Goal: Task Accomplishment & Management: Use online tool/utility

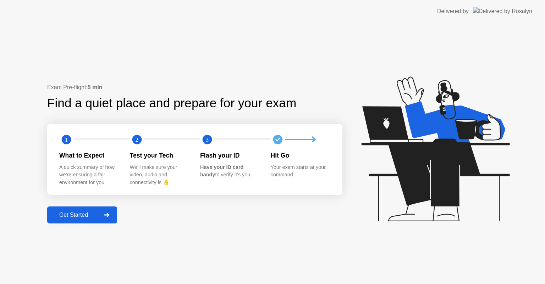
click at [52, 218] on div "Get Started" at bounding box center [73, 215] width 49 height 6
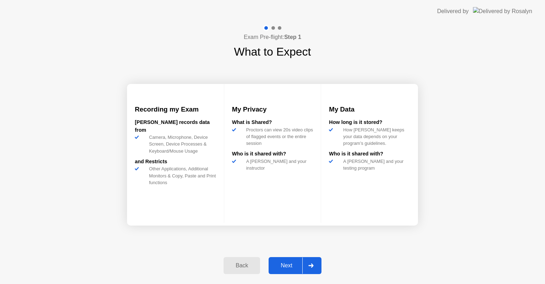
click at [287, 263] on div "Next" at bounding box center [287, 266] width 32 height 6
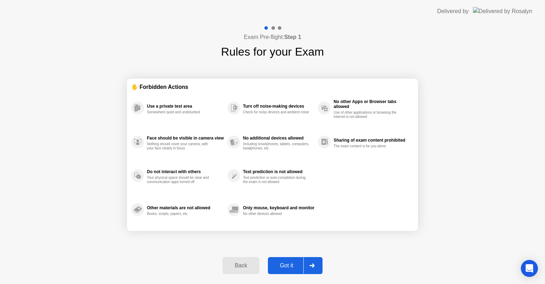
click at [287, 263] on div "Got it" at bounding box center [286, 266] width 33 height 6
select select "**********"
select select "*******"
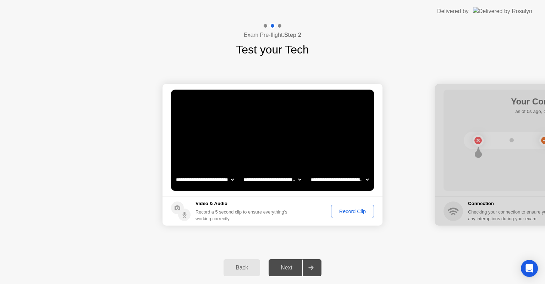
click at [354, 211] on div "Record Clip" at bounding box center [352, 212] width 38 height 6
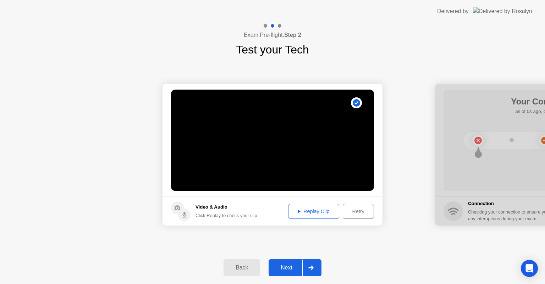
click at [311, 210] on div "Replay Clip" at bounding box center [313, 212] width 46 height 6
click at [282, 265] on div "Next" at bounding box center [287, 268] width 32 height 6
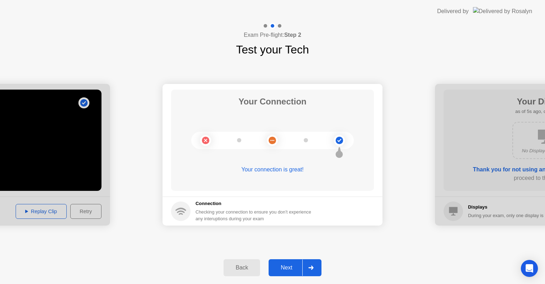
click at [282, 265] on div "Next" at bounding box center [287, 268] width 32 height 6
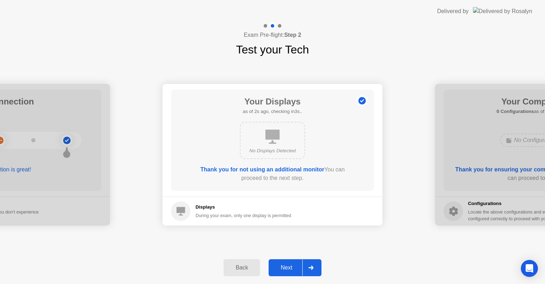
click at [282, 265] on div "Next" at bounding box center [287, 268] width 32 height 6
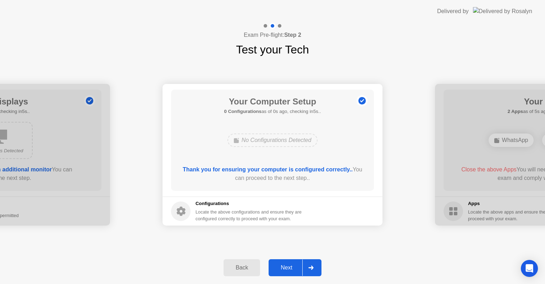
click at [282, 265] on div "Next" at bounding box center [287, 268] width 32 height 6
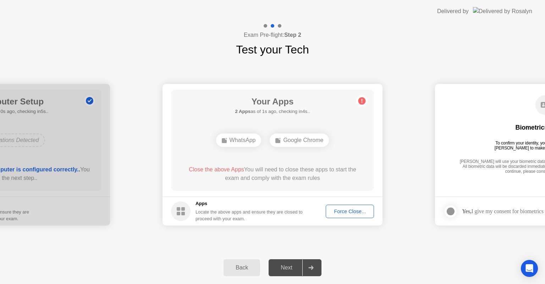
click at [354, 209] on div "Force Close..." at bounding box center [349, 212] width 43 height 6
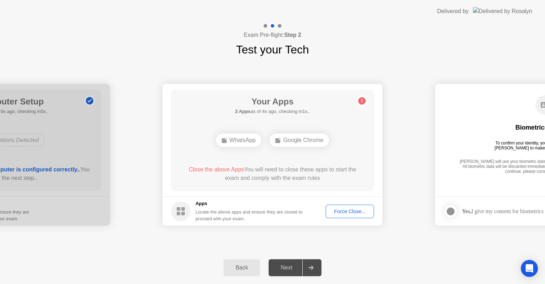
click at [353, 211] on div "Force Close..." at bounding box center [349, 212] width 43 height 6
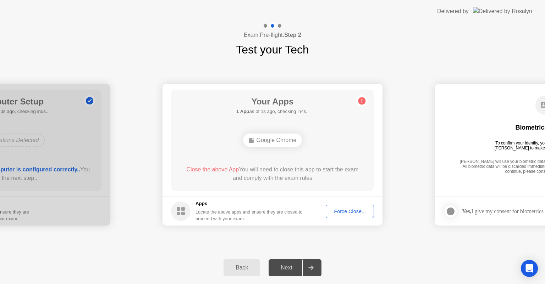
click at [352, 210] on div "Force Close..." at bounding box center [349, 212] width 43 height 6
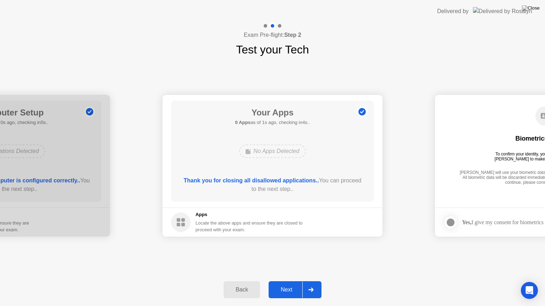
click at [290, 284] on button "Next" at bounding box center [294, 290] width 53 height 17
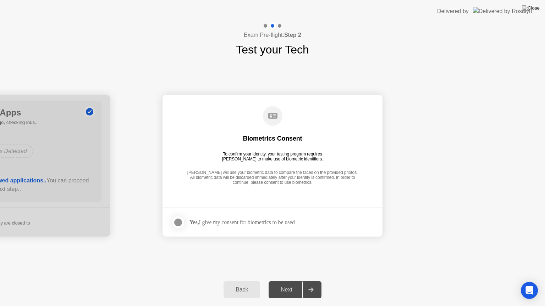
click at [255, 221] on div "Yes, I give my consent for biometrics to be used" at bounding box center [241, 222] width 105 height 7
click at [288, 284] on div "Next" at bounding box center [287, 290] width 32 height 6
click at [199, 219] on strong "Yes," at bounding box center [193, 222] width 9 height 6
click at [184, 215] on footer "Yes, I give my consent for biometrics to be used" at bounding box center [272, 222] width 220 height 29
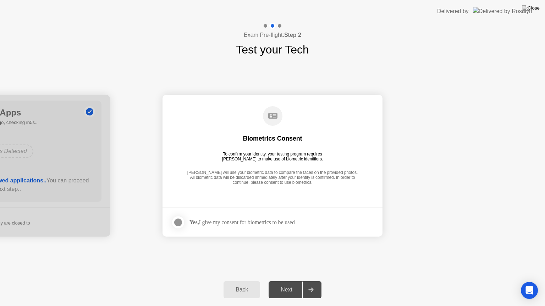
click at [165, 223] on footer "Yes, I give my consent for biometrics to be used" at bounding box center [272, 222] width 220 height 29
click at [190, 224] on strong "Yes," at bounding box center [193, 222] width 9 height 6
drag, startPoint x: 208, startPoint y: 221, endPoint x: 195, endPoint y: 221, distance: 13.1
click at [206, 221] on div "Yes, I give my consent for biometrics to be used" at bounding box center [241, 222] width 105 height 7
click at [195, 221] on strong "Yes," at bounding box center [193, 222] width 9 height 6
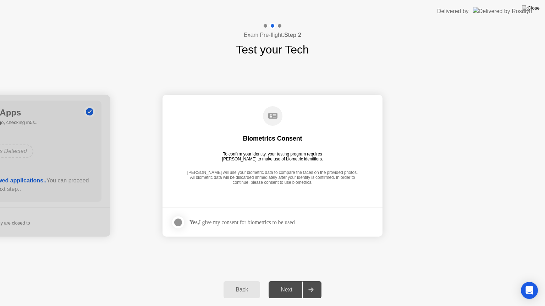
drag, startPoint x: 195, startPoint y: 221, endPoint x: 186, endPoint y: 220, distance: 8.9
click at [194, 221] on strong "Yes," at bounding box center [193, 222] width 9 height 6
click at [185, 220] on label at bounding box center [180, 223] width 18 height 14
click at [290, 284] on button "Next" at bounding box center [294, 290] width 53 height 17
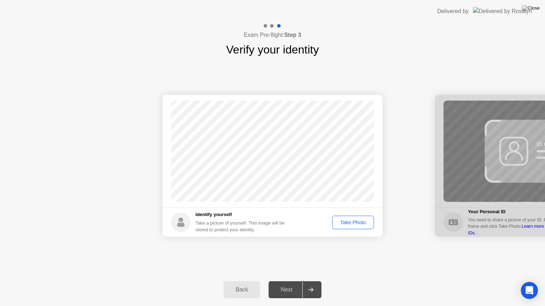
click at [339, 224] on div "Take Photo" at bounding box center [352, 223] width 37 height 6
click at [291, 284] on button "Next" at bounding box center [294, 290] width 53 height 17
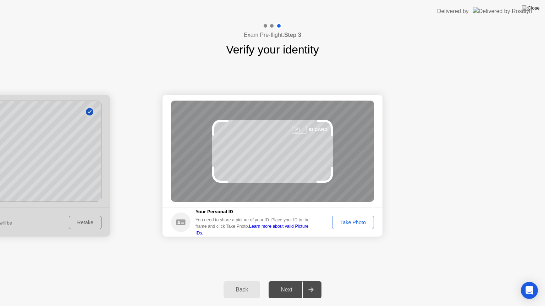
click at [353, 225] on div "Take Photo" at bounding box center [352, 223] width 37 height 6
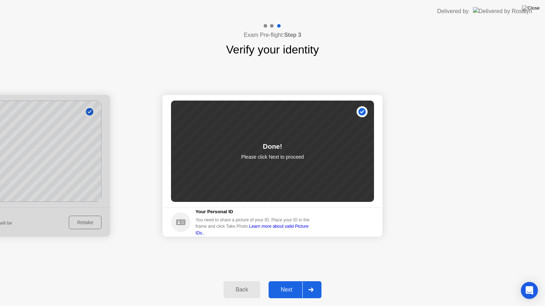
click at [282, 284] on button "Next" at bounding box center [294, 290] width 53 height 17
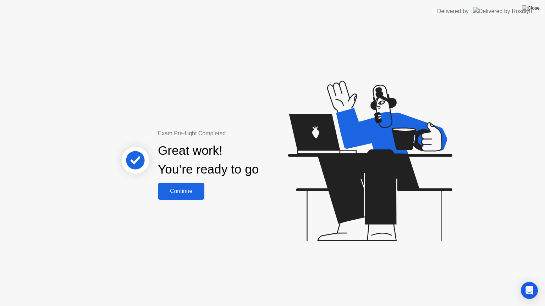
click at [82, 258] on div "Exam Pre-flight Completed Great work! You’re ready to go Continue" at bounding box center [272, 165] width 545 height 284
click at [96, 195] on div "Exam Pre-flight Completed Great work! You’re ready to go Continue" at bounding box center [272, 165] width 545 height 284
drag, startPoint x: 131, startPoint y: 201, endPoint x: 140, endPoint y: 184, distance: 19.5
click at [131, 201] on div "Exam Pre-flight Completed Great work! You’re ready to go Continue" at bounding box center [272, 165] width 545 height 284
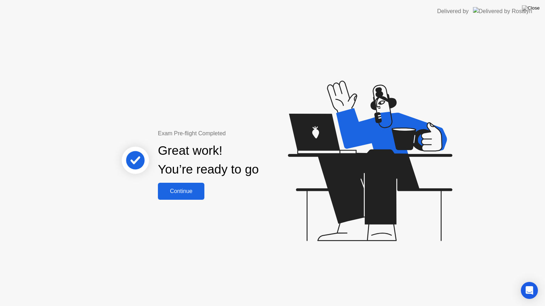
click at [113, 177] on icon at bounding box center [135, 160] width 45 height 45
click at [67, 221] on div "Exam Pre-flight Completed Great work! You’re ready to go Continue" at bounding box center [272, 165] width 545 height 284
click at [67, 229] on div "Exam Pre-flight Completed Great work! You’re ready to go Continue" at bounding box center [272, 165] width 545 height 284
click at [87, 238] on div "Exam Pre-flight Completed Great work! You’re ready to go Continue" at bounding box center [272, 165] width 545 height 284
drag, startPoint x: 96, startPoint y: 244, endPoint x: 100, endPoint y: 247, distance: 5.1
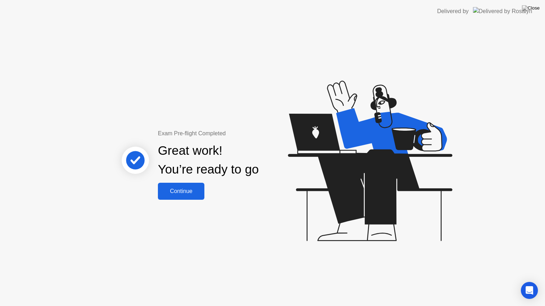
click at [99, 246] on div "Exam Pre-flight Completed Great work! You’re ready to go Continue" at bounding box center [272, 165] width 545 height 284
drag, startPoint x: 174, startPoint y: 207, endPoint x: 182, endPoint y: 210, distance: 7.8
click at [179, 209] on div "Exam Pre-flight Completed Great work! You’re ready to go Continue" at bounding box center [272, 165] width 545 height 284
click at [188, 212] on div "Exam Pre-flight Completed Great work! You’re ready to go Continue" at bounding box center [272, 165] width 545 height 284
click at [202, 218] on div "Exam Pre-flight Completed Great work! You’re ready to go Continue" at bounding box center [272, 165] width 545 height 284
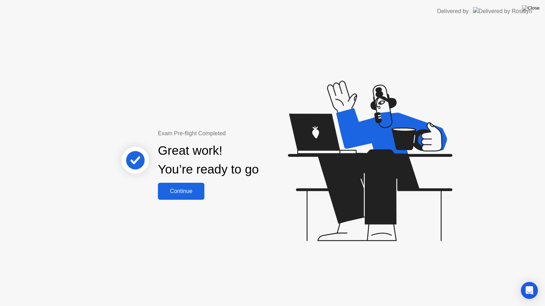
drag, startPoint x: 276, startPoint y: 208, endPoint x: 247, endPoint y: 188, distance: 35.4
click at [277, 205] on div "Exam Pre-flight Completed Great work! You’re ready to go Continue" at bounding box center [272, 165] width 545 height 284
click at [151, 180] on icon at bounding box center [135, 160] width 45 height 45
click at [152, 183] on div "Exam Pre-flight Completed Great work! You’re ready to go Continue" at bounding box center [208, 164] width 191 height 71
click at [262, 217] on div "Exam Pre-flight Completed Great work! You’re ready to go Continue" at bounding box center [272, 165] width 545 height 284
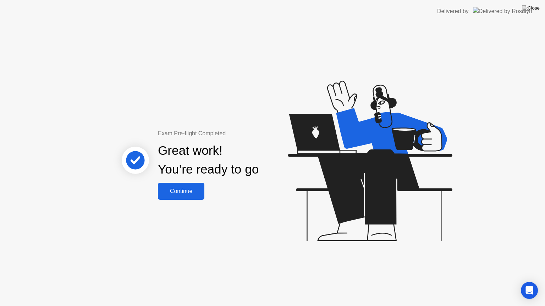
click at [133, 202] on div "Exam Pre-flight Completed Great work! You’re ready to go Continue" at bounding box center [272, 165] width 545 height 284
click at [104, 209] on div "Exam Pre-flight Completed Great work! You’re ready to go Continue" at bounding box center [272, 165] width 545 height 284
click at [173, 189] on div "Continue" at bounding box center [181, 191] width 42 height 6
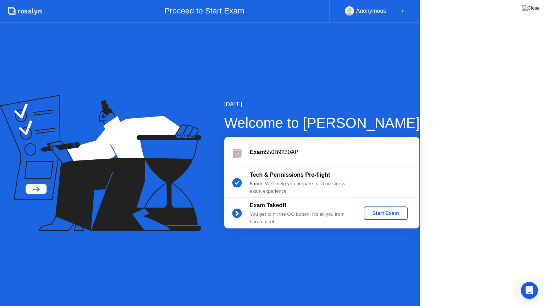
click at [192, 188] on icon at bounding box center [100, 163] width 201 height 136
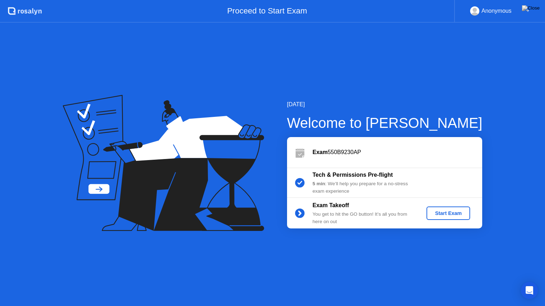
click at [440, 216] on div "Start Exam" at bounding box center [448, 214] width 38 height 6
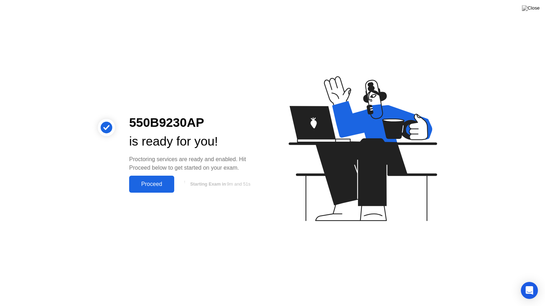
click at [108, 175] on div at bounding box center [106, 152] width 28 height 79
click at [101, 173] on div at bounding box center [106, 152] width 28 height 79
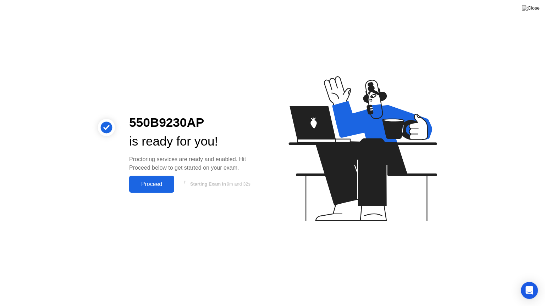
click at [89, 169] on div "550B9230AP is ready for you! Proctoring services are ready and enabled. Hit Pro…" at bounding box center [272, 153] width 545 height 306
click at [88, 169] on div "550B9230AP is ready for you! Proctoring services are ready and enabled. Hit Pro…" at bounding box center [272, 153] width 545 height 306
click at [113, 188] on div at bounding box center [106, 152] width 28 height 79
drag, startPoint x: 136, startPoint y: 186, endPoint x: 159, endPoint y: 186, distance: 23.4
click at [140, 186] on button "Proceed" at bounding box center [151, 184] width 45 height 17
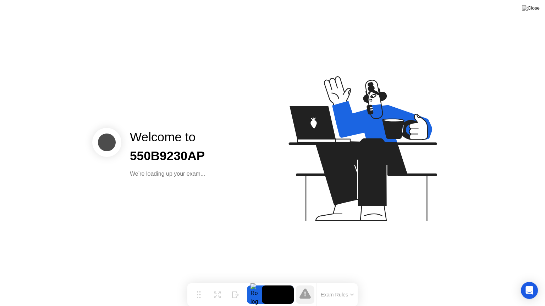
drag, startPoint x: 159, startPoint y: 186, endPoint x: 172, endPoint y: 186, distance: 12.4
click at [162, 186] on div "Welcome to 550B9230AP We’re loading up your exam..." at bounding box center [272, 153] width 545 height 306
click at [172, 186] on div "Welcome to 550B9230AP We’re loading up your exam..." at bounding box center [272, 153] width 545 height 306
click at [98, 173] on div "Welcome to 550B9230AP We’re loading up your exam..." at bounding box center [180, 153] width 177 height 50
click at [60, 171] on div "Welcome to 550B9230AP We’re loading up your exam..." at bounding box center [272, 153] width 545 height 306
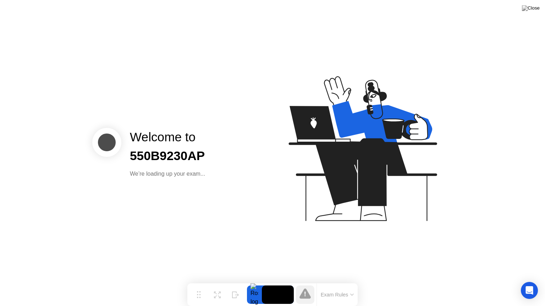
drag, startPoint x: 117, startPoint y: 198, endPoint x: 137, endPoint y: 195, distance: 20.1
click at [121, 198] on div "Welcome to 550B9230AP We’re loading up your exam..." at bounding box center [272, 153] width 545 height 306
drag, startPoint x: 137, startPoint y: 195, endPoint x: 151, endPoint y: 195, distance: 14.2
click at [138, 195] on div "Welcome to 550B9230AP We’re loading up your exam..." at bounding box center [272, 153] width 545 height 306
drag, startPoint x: 151, startPoint y: 195, endPoint x: 156, endPoint y: 195, distance: 4.3
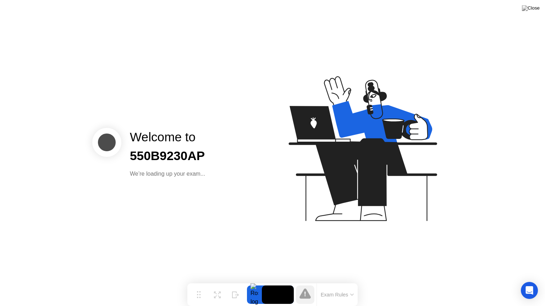
click at [154, 195] on div "Welcome to 550B9230AP We’re loading up your exam..." at bounding box center [272, 153] width 545 height 306
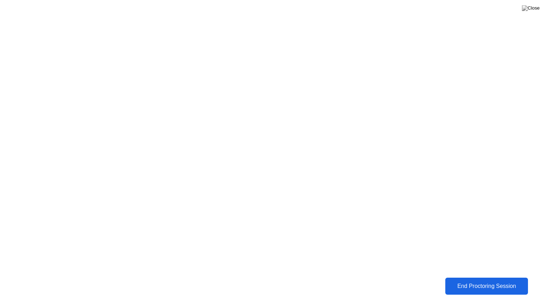
click at [448, 284] on div "End Proctoring Session" at bounding box center [486, 286] width 79 height 6
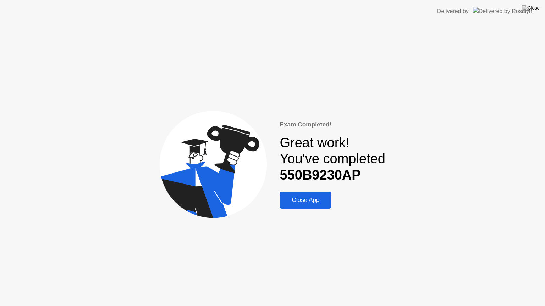
click at [321, 199] on div "Close App" at bounding box center [306, 200] width 48 height 7
